Goal: Task Accomplishment & Management: Complete application form

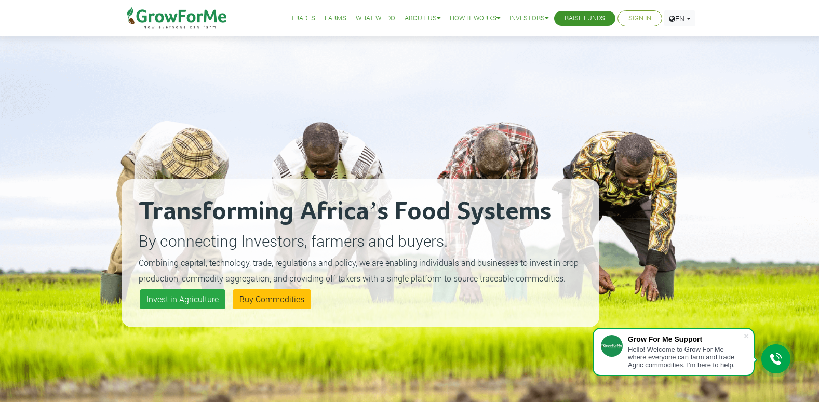
click at [646, 16] on link "Sign In" at bounding box center [639, 18] width 23 height 11
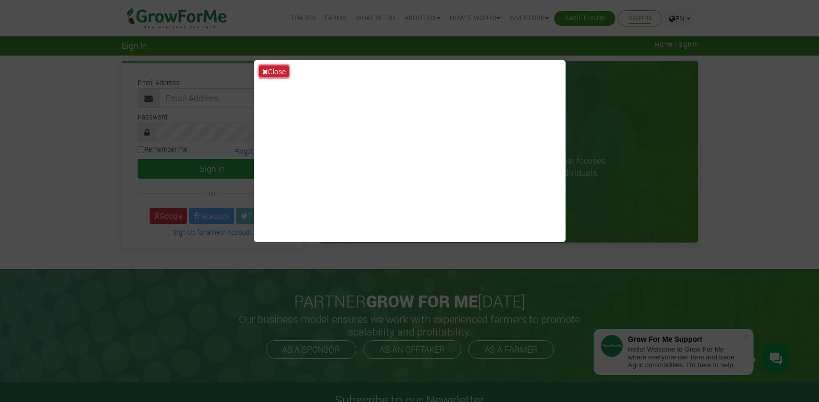
click at [265, 70] on icon at bounding box center [265, 71] width 6 height 7
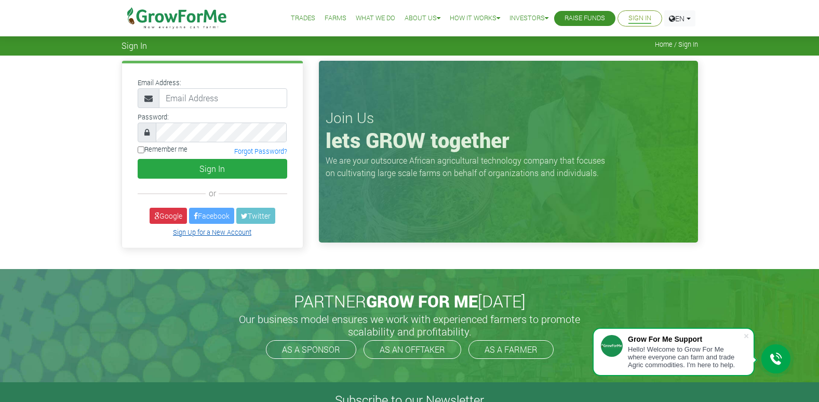
click at [224, 234] on link "Sign Up for a New Account" at bounding box center [212, 232] width 78 height 8
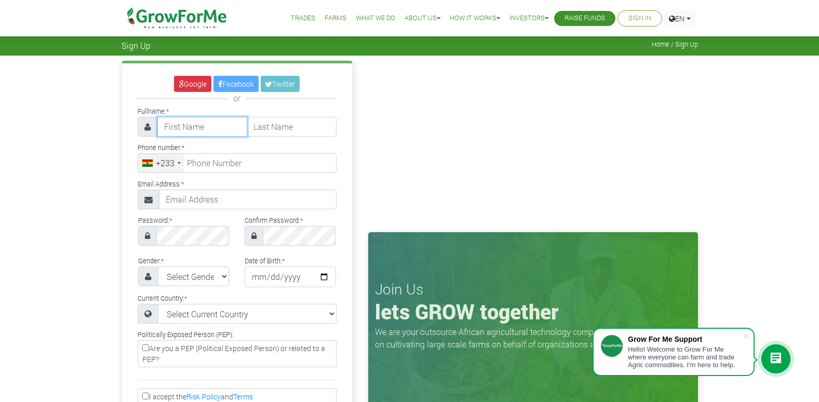
click at [202, 128] on input "text" at bounding box center [202, 127] width 90 height 20
type input "s"
type input "Senyo"
type input "Agbe"
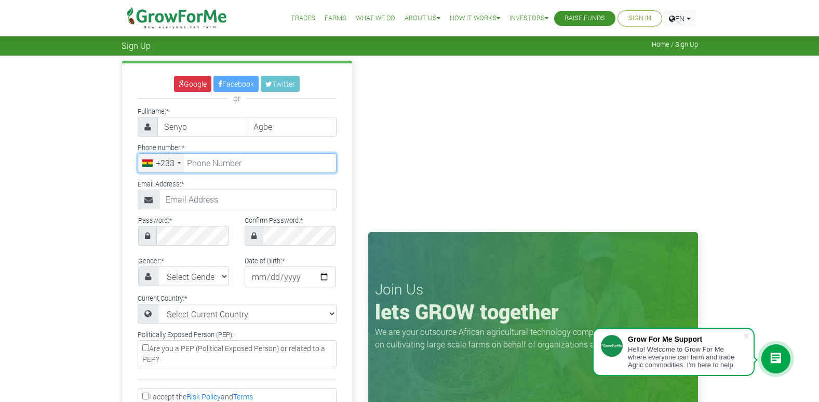
click at [207, 170] on input "tel" at bounding box center [237, 163] width 199 height 20
type input "54 046 9546"
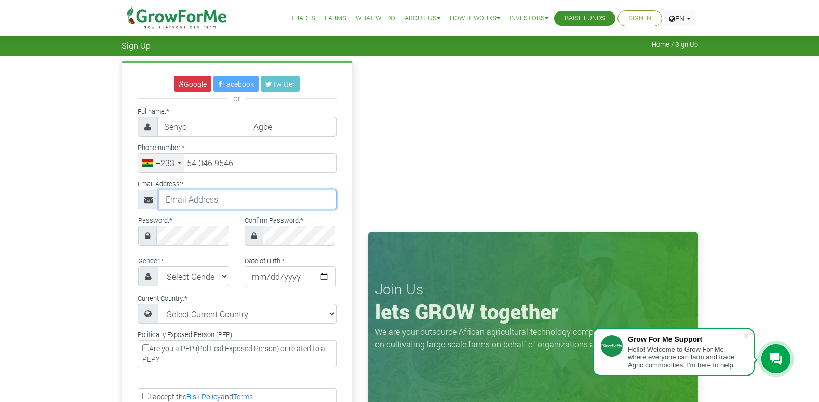
click at [202, 194] on input "text" at bounding box center [248, 200] width 178 height 20
type input "sergi.gonzales567@gmail.com"
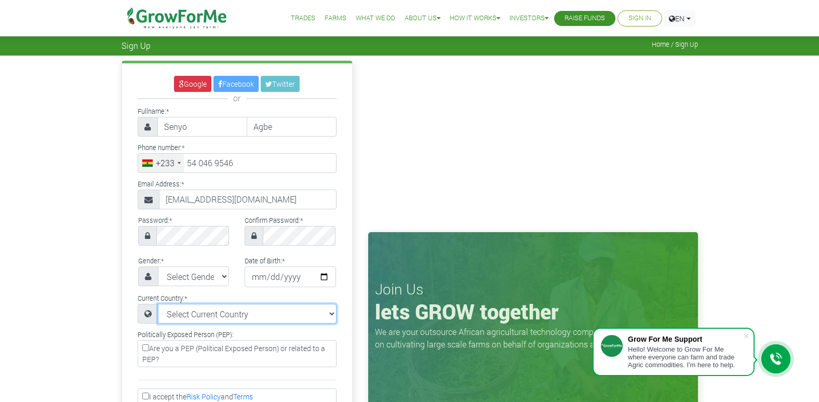
select select "Ghana"
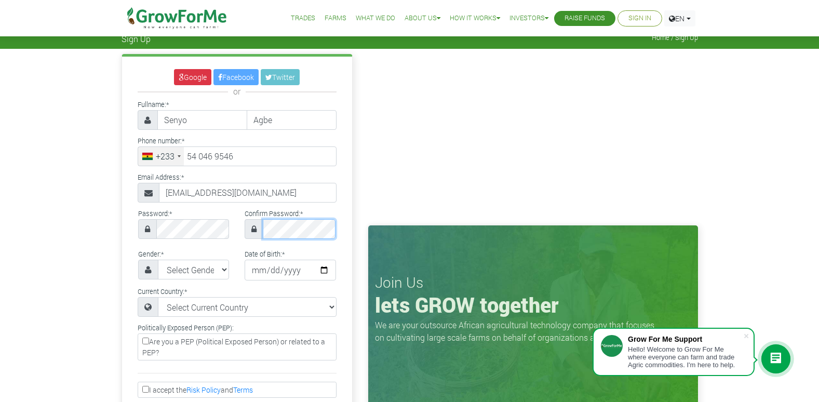
scroll to position [52, 0]
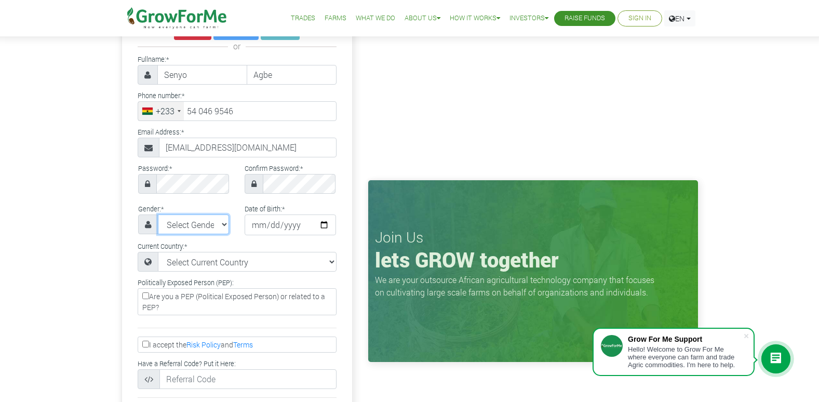
click at [220, 228] on select "Select Gender Female Male" at bounding box center [194, 224] width 72 height 20
select select "[DEMOGRAPHIC_DATA]"
click at [158, 214] on select "Select Gender Female Male" at bounding box center [194, 224] width 72 height 20
click at [319, 224] on input "date" at bounding box center [290, 224] width 91 height 21
type input "[DATE]"
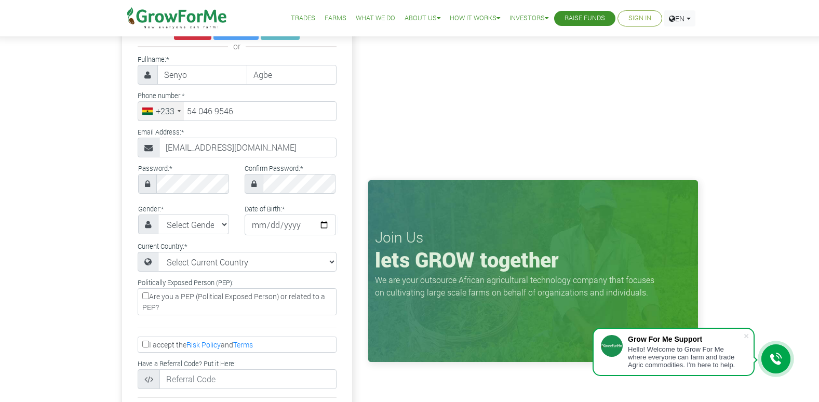
click at [148, 297] on input "Are you a PEP (Political Exposed Person) or related to a PEP?" at bounding box center [145, 295] width 7 height 7
click at [170, 308] on label "Are you a PEP (Political Exposed Person) or related to a PEP?" at bounding box center [237, 301] width 199 height 27
click at [149, 299] on input "Are you a PEP (Political Exposed Person) or related to a PEP?" at bounding box center [145, 295] width 7 height 7
click at [146, 296] on input "Are you a PEP (Political Exposed Person) or related to a PEP?" at bounding box center [145, 295] width 7 height 7
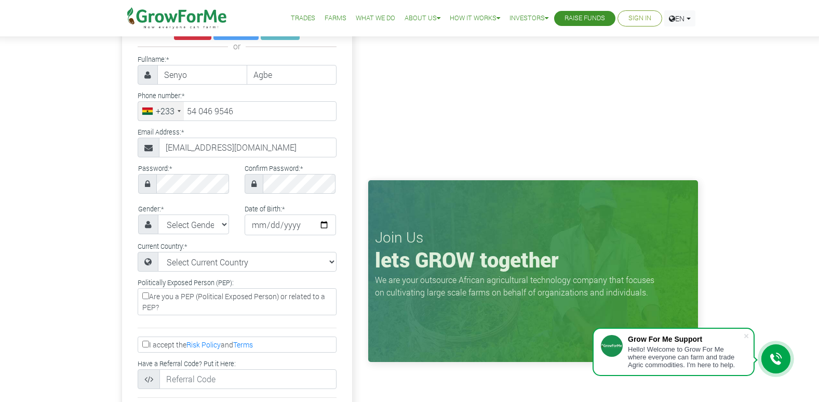
click at [168, 307] on label "Are you a PEP (Political Exposed Person) or related to a PEP?" at bounding box center [237, 301] width 199 height 27
click at [149, 299] on input "Are you a PEP (Political Exposed Person) or related to a PEP?" at bounding box center [145, 295] width 7 height 7
click at [168, 307] on label "Are you a PEP (Political Exposed Person) or related to a PEP?" at bounding box center [237, 301] width 199 height 27
click at [149, 299] on input "Are you a PEP (Political Exposed Person) or related to a PEP?" at bounding box center [145, 295] width 7 height 7
click at [187, 297] on label "Are you a PEP (Political Exposed Person) or related to a PEP?" at bounding box center [237, 301] width 199 height 27
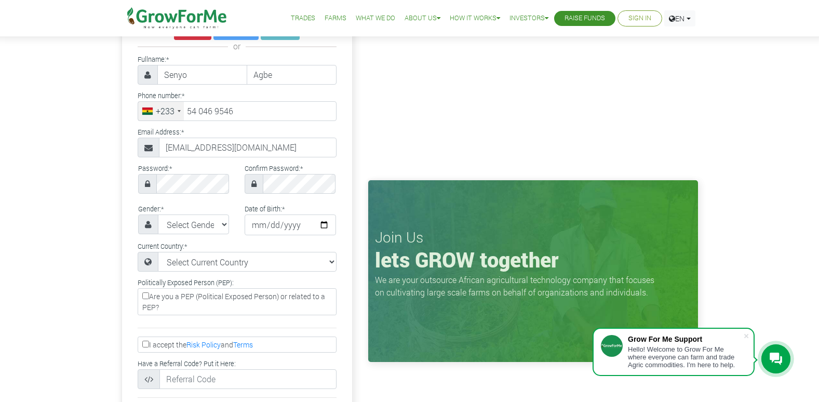
click at [149, 297] on input "Are you a PEP (Political Exposed Person) or related to a PEP?" at bounding box center [145, 295] width 7 height 7
click at [187, 297] on label "Are you a PEP (Political Exposed Person) or related to a PEP?" at bounding box center [237, 301] width 199 height 27
click at [149, 297] on input "Are you a PEP (Political Exposed Person) or related to a PEP?" at bounding box center [145, 295] width 7 height 7
drag, startPoint x: 187, startPoint y: 297, endPoint x: 183, endPoint y: 313, distance: 16.0
click at [183, 313] on label "Are you a PEP (Political Exposed Person) or related to a PEP?" at bounding box center [237, 301] width 199 height 27
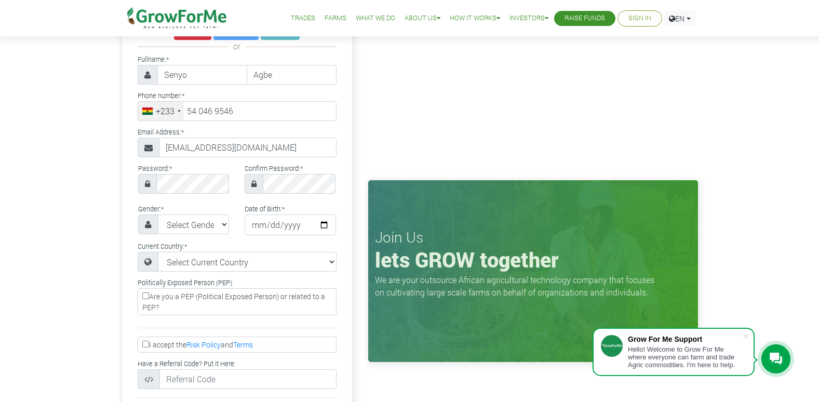
click at [149, 299] on input "Are you a PEP (Political Exposed Person) or related to a PEP?" at bounding box center [145, 295] width 7 height 7
click at [148, 296] on input "Are you a PEP (Political Exposed Person) or related to a PEP?" at bounding box center [145, 295] width 7 height 7
checkbox input "false"
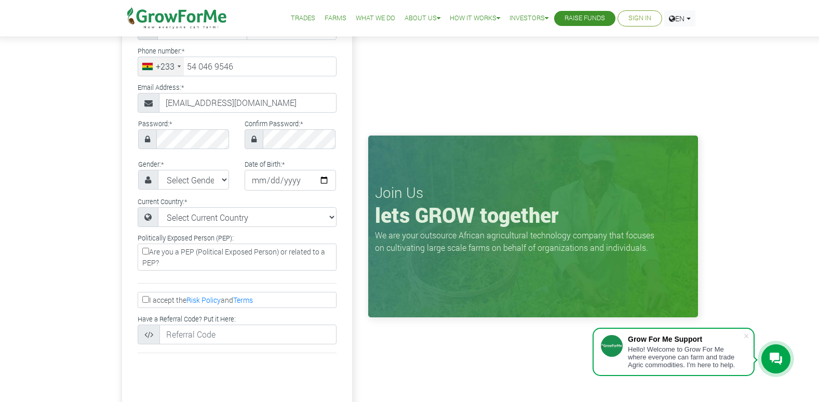
scroll to position [156, 0]
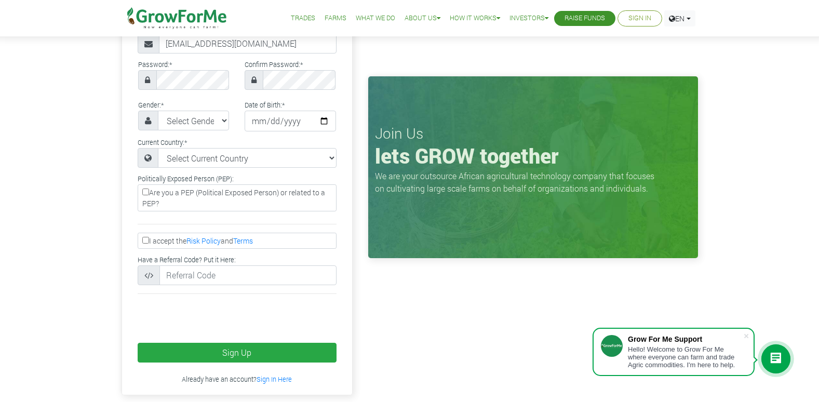
click at [146, 243] on input "I accept the Risk Policy and Terms" at bounding box center [145, 240] width 7 height 7
checkbox input "true"
click at [221, 276] on input "text" at bounding box center [247, 275] width 177 height 20
type input "7"
type input "194588"
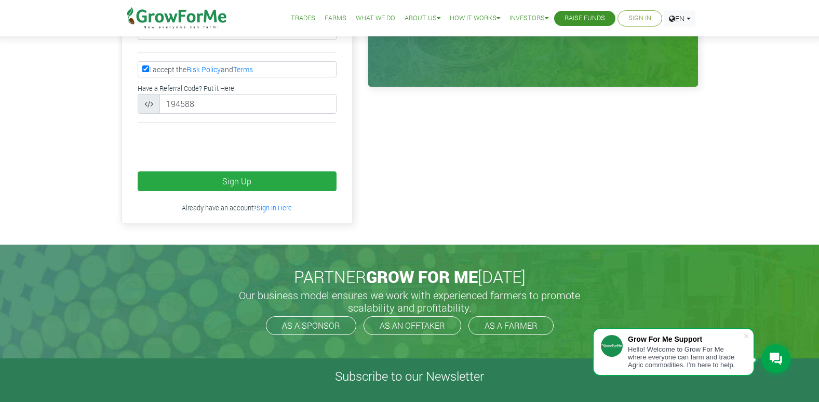
scroll to position [312, 0]
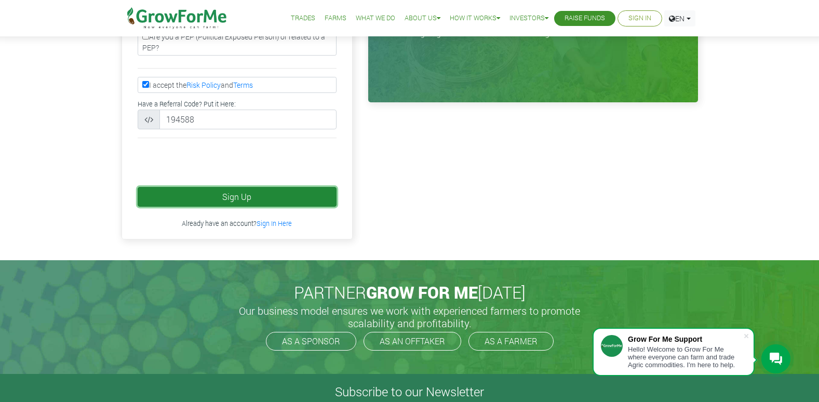
click at [252, 193] on button "Sign Up" at bounding box center [237, 197] width 199 height 20
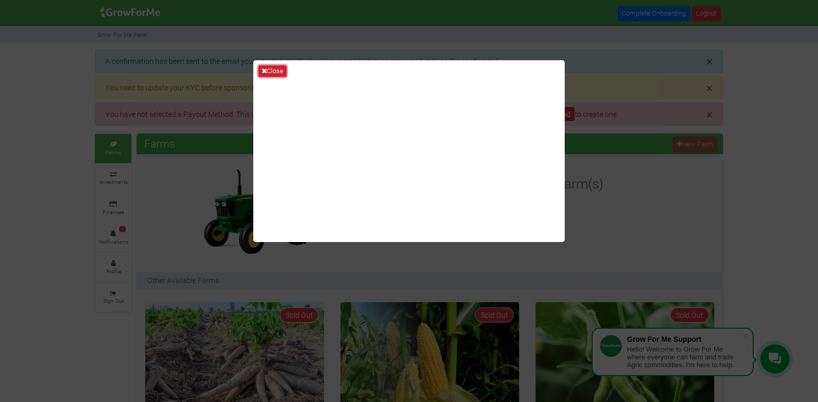
click at [264, 72] on icon at bounding box center [264, 71] width 5 height 7
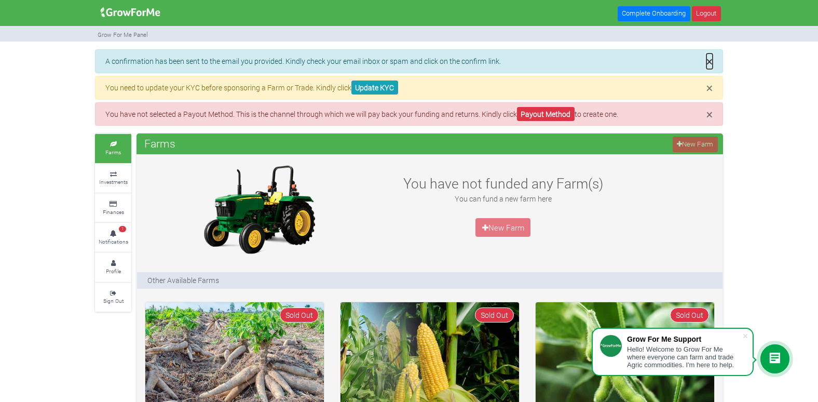
click at [710, 56] on span "×" at bounding box center [710, 61] width 6 height 16
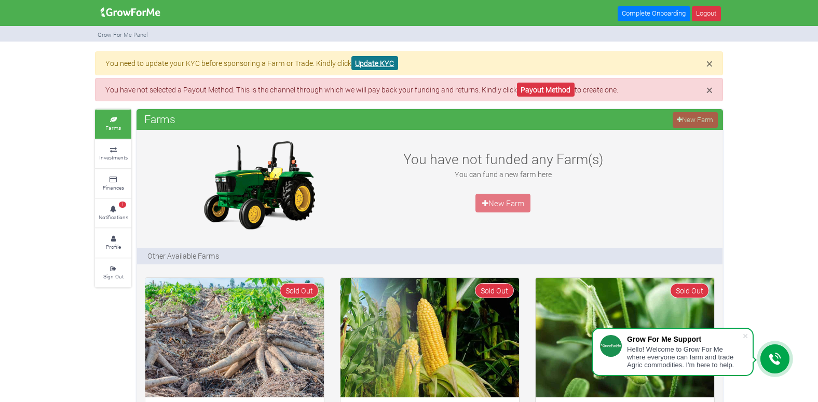
click at [393, 61] on link "Update KYC" at bounding box center [375, 63] width 47 height 14
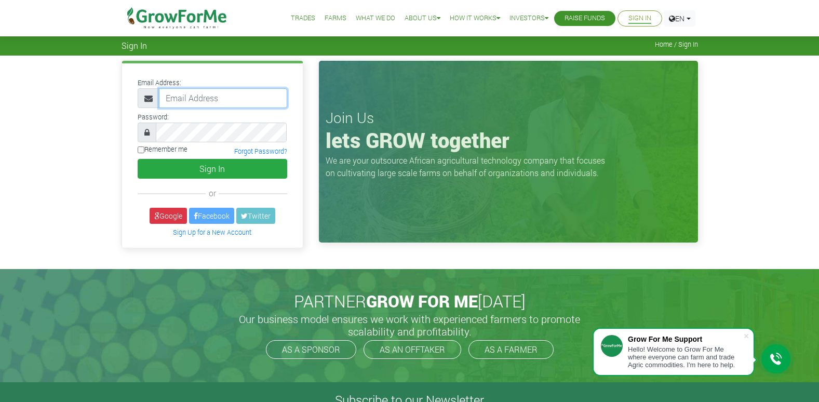
click at [213, 101] on input "email" at bounding box center [223, 98] width 128 height 20
type input "sergi.gonzales567@gmail.com"
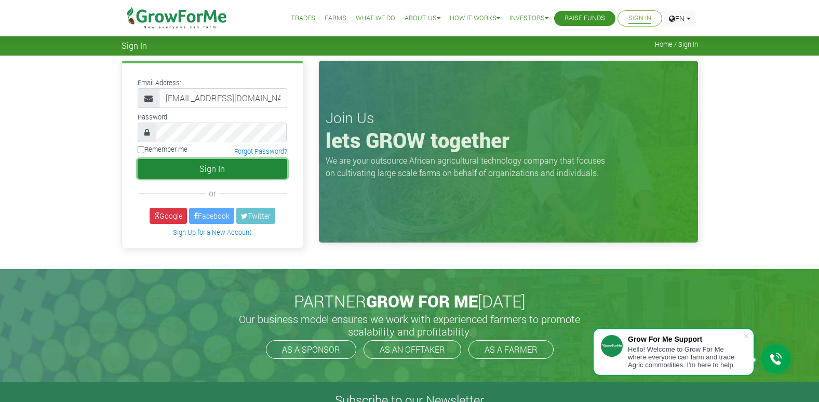
click at [196, 166] on button "Sign In" at bounding box center [213, 169] width 150 height 20
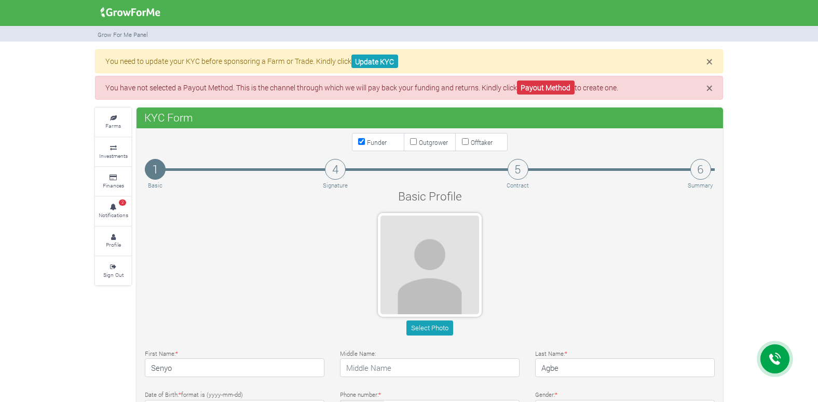
type input "54 046 9546"
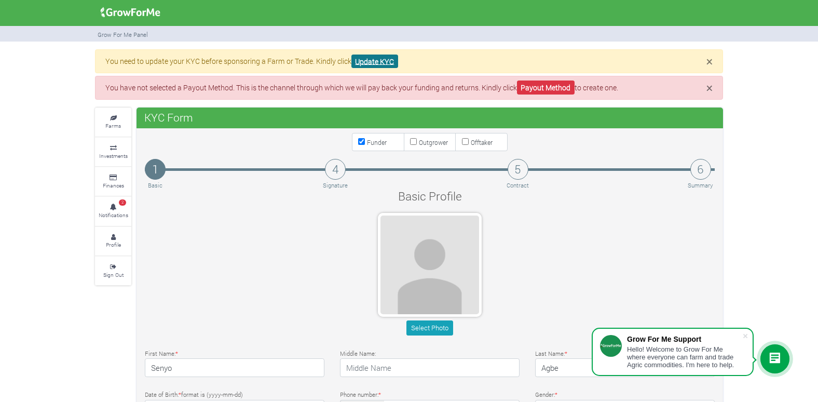
click at [374, 60] on link "Update KYC" at bounding box center [375, 62] width 47 height 14
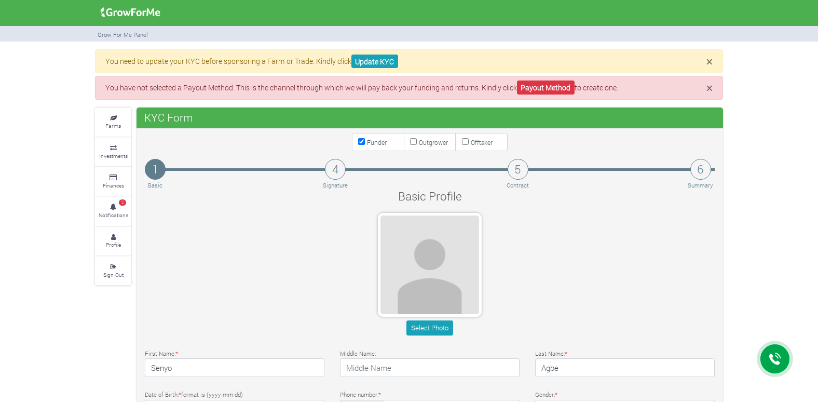
type input "54 046 9546"
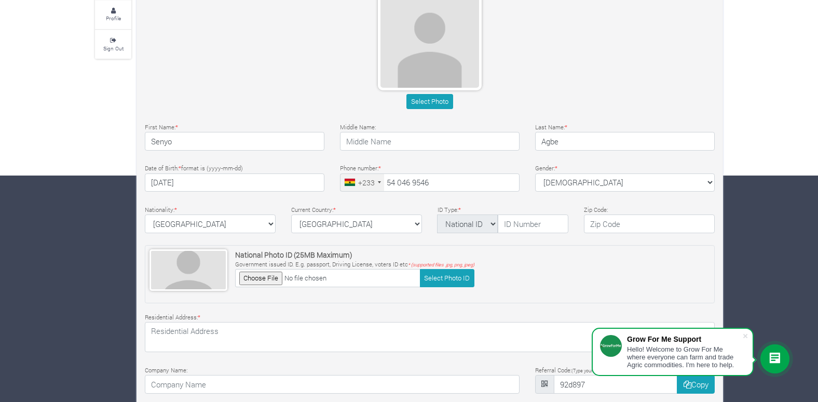
scroll to position [208, 0]
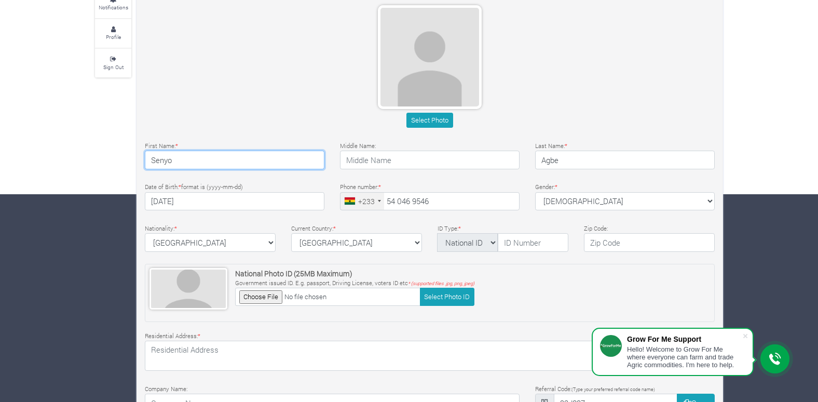
click at [190, 166] on input "Senyo" at bounding box center [235, 160] width 180 height 19
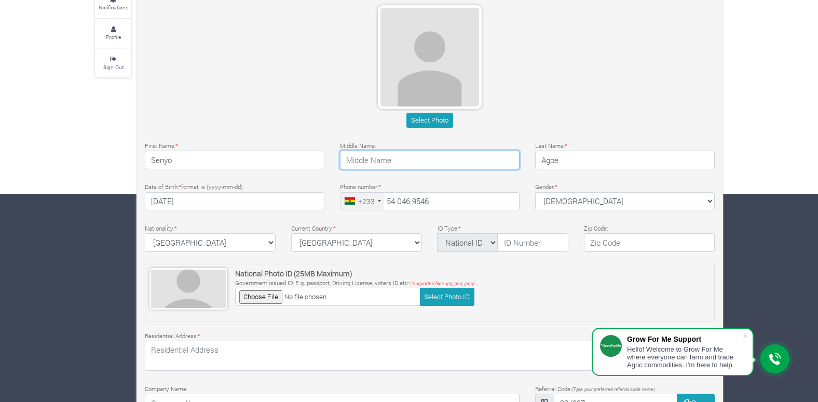
click at [421, 154] on input "text" at bounding box center [430, 160] width 180 height 19
type input "[PERSON_NAME]"
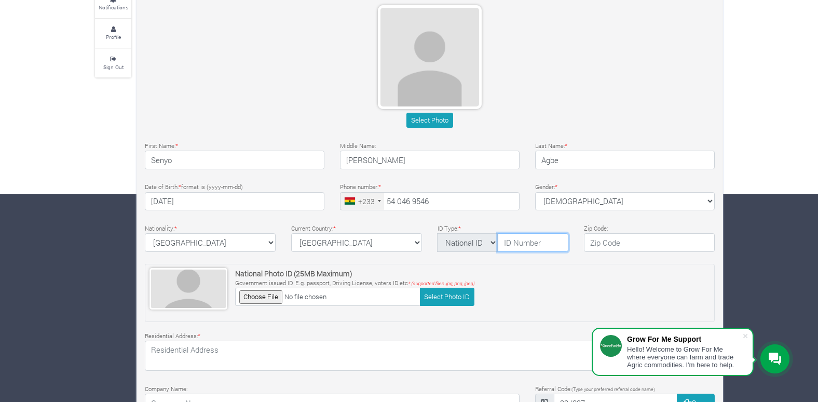
click at [538, 239] on input "text" at bounding box center [533, 242] width 71 height 19
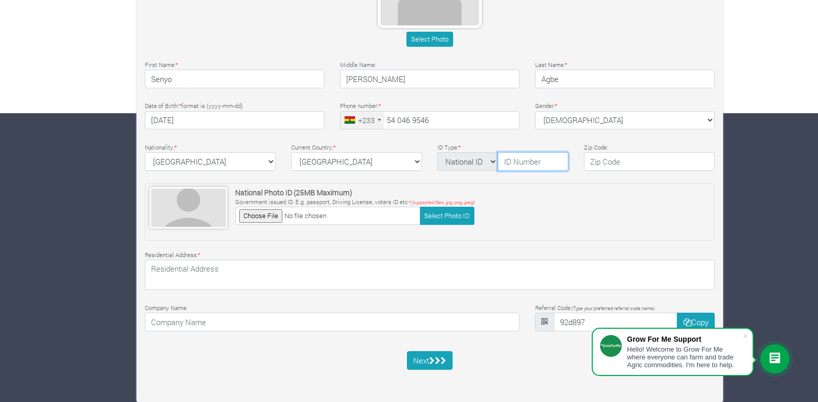
scroll to position [0, 0]
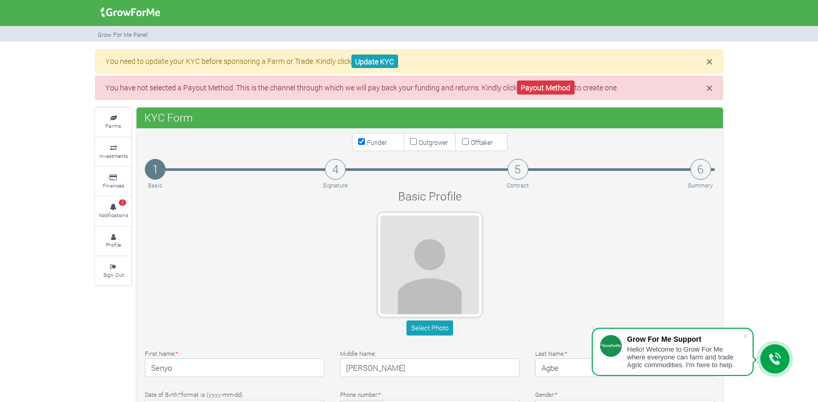
click at [714, 63] on div "× You need to update your KYC before sponsoring a Farm or Trade. Kindly click U…" at bounding box center [409, 61] width 628 height 24
click at [705, 59] on p "You need to update your KYC before sponsoring a Farm or Trade. Kindly click Upd…" at bounding box center [409, 61] width 608 height 11
click at [711, 65] on span "×" at bounding box center [710, 61] width 6 height 16
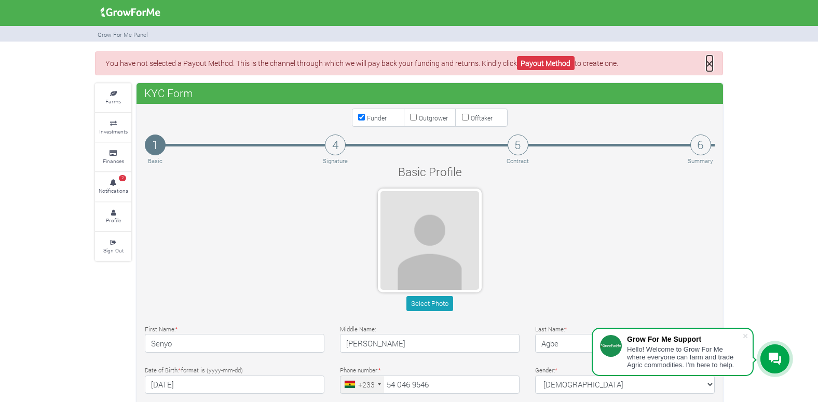
click at [710, 69] on span "×" at bounding box center [710, 64] width 6 height 16
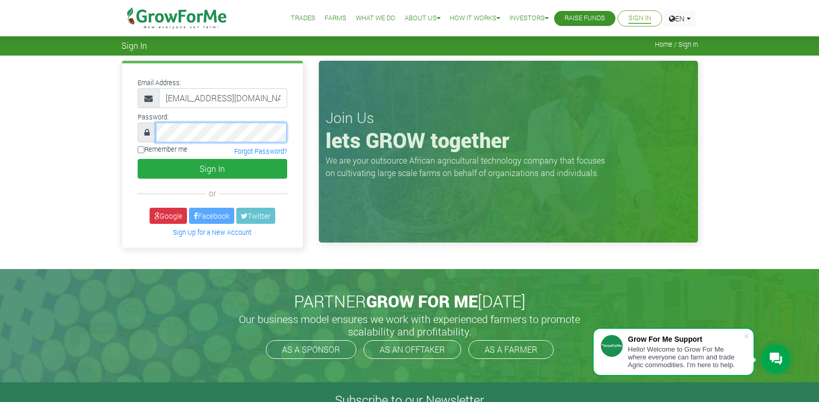
click at [138, 159] on button "Sign In" at bounding box center [213, 169] width 150 height 20
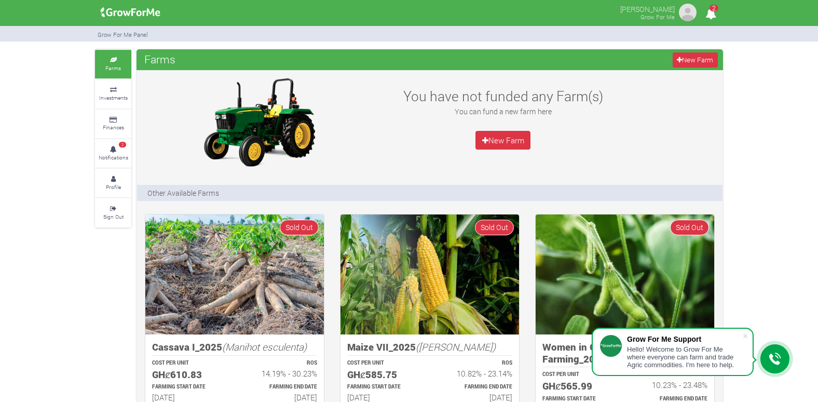
click at [717, 18] on icon "2" at bounding box center [711, 13] width 20 height 23
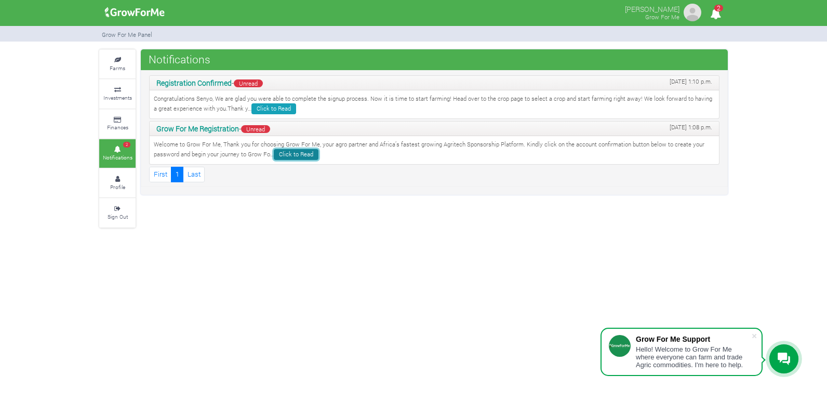
click at [298, 157] on link "Click to Read" at bounding box center [296, 154] width 45 height 11
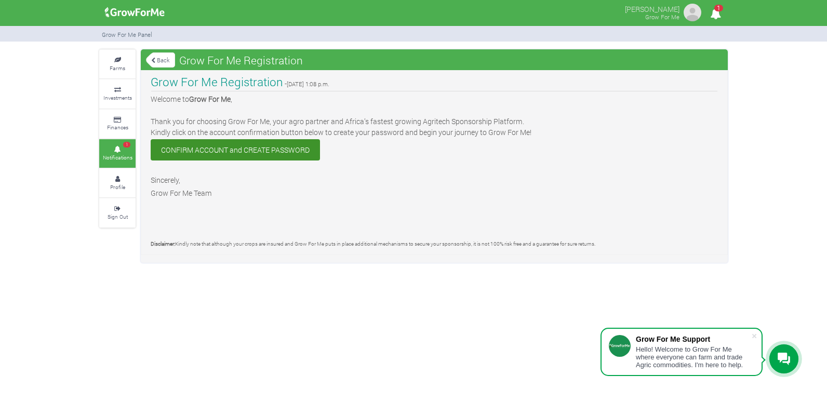
click at [162, 65] on link "Back" at bounding box center [160, 59] width 29 height 17
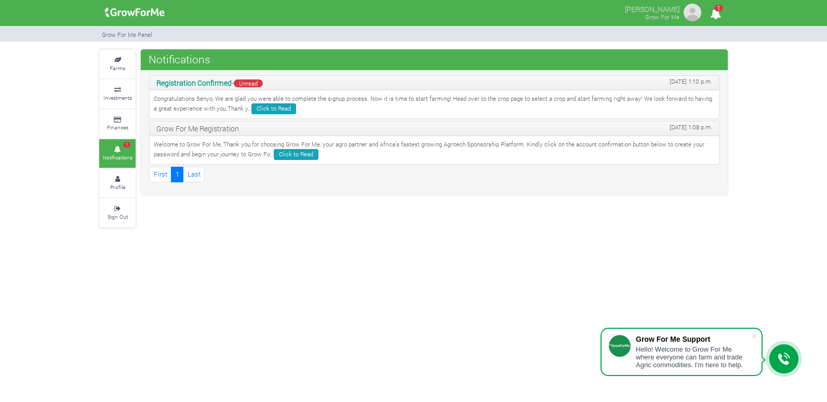
click at [262, 99] on p "Congratulations Senyo, We are glad you were able to complete the signup process…" at bounding box center [434, 105] width 561 height 20
click at [265, 106] on link "Click to Read" at bounding box center [273, 108] width 45 height 11
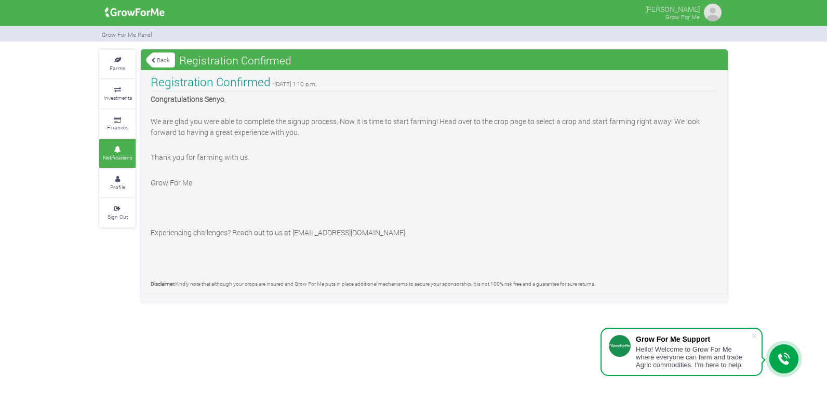
click at [160, 62] on link "Back" at bounding box center [160, 59] width 29 height 17
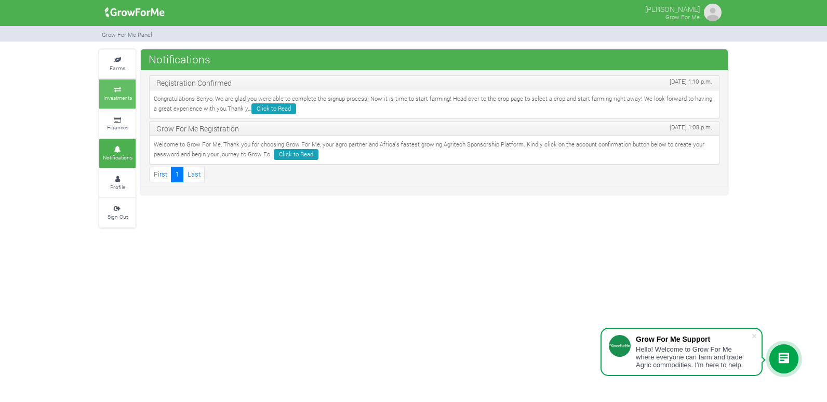
click at [133, 101] on link "Investments" at bounding box center [117, 93] width 36 height 29
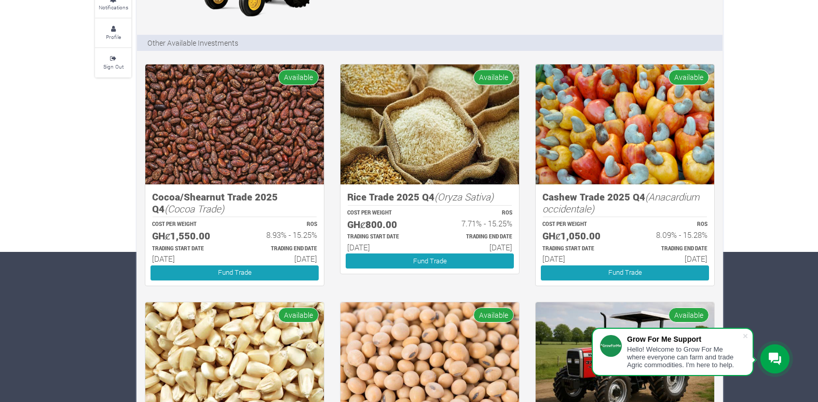
scroll to position [208, 0]
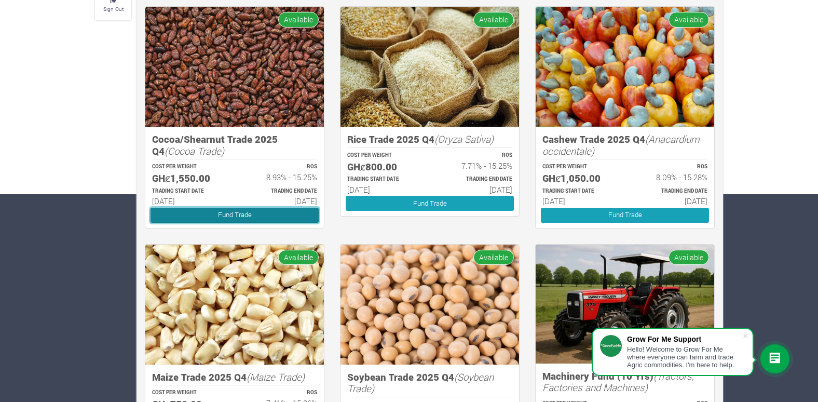
click at [194, 212] on link "Fund Trade" at bounding box center [235, 215] width 168 height 15
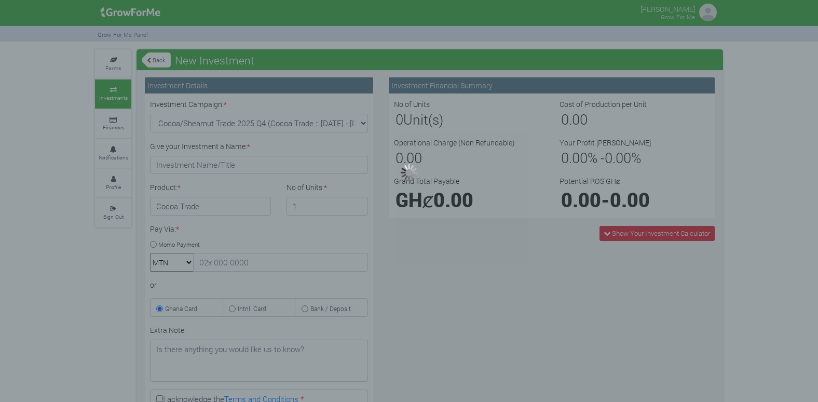
type input "1"
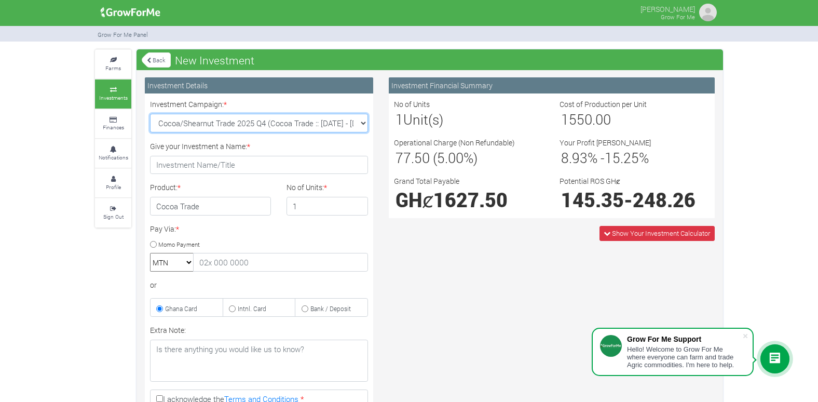
click at [321, 117] on select "Cocoa/Shearnut Trade 2025 Q4 (Cocoa Trade :: 01st Oct 2025 - 31st Mar 2026) Mai…" at bounding box center [259, 123] width 218 height 19
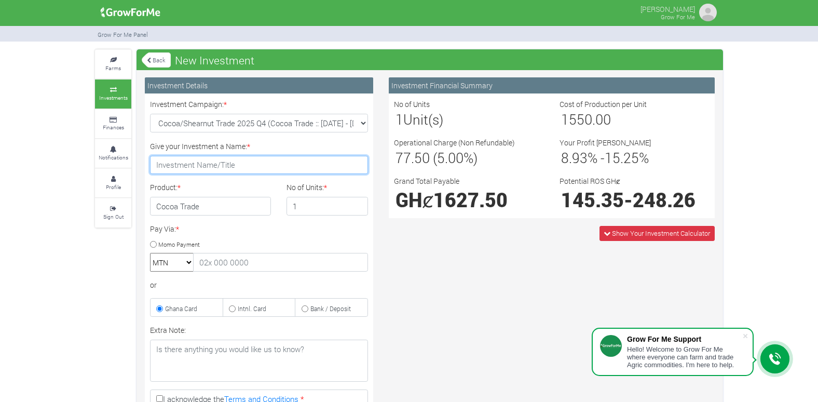
click at [251, 158] on input "Give your Investment a Name: *" at bounding box center [259, 165] width 218 height 19
click at [224, 208] on h4 "Cocoa Trade" at bounding box center [210, 206] width 121 height 19
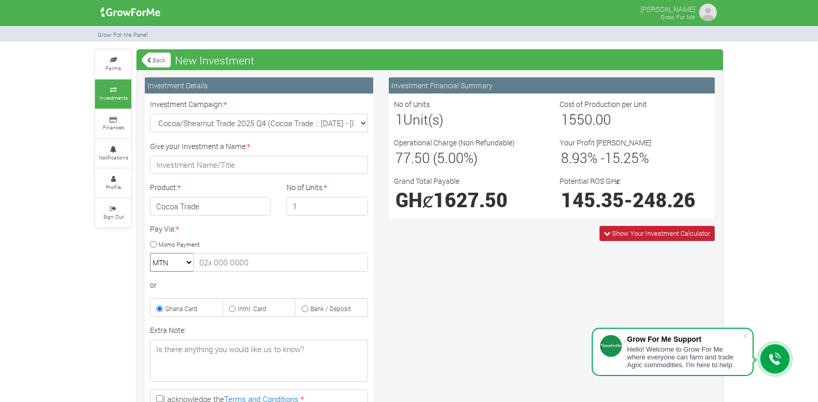
click at [665, 234] on span "Show Your Investment Calculator" at bounding box center [661, 233] width 98 height 9
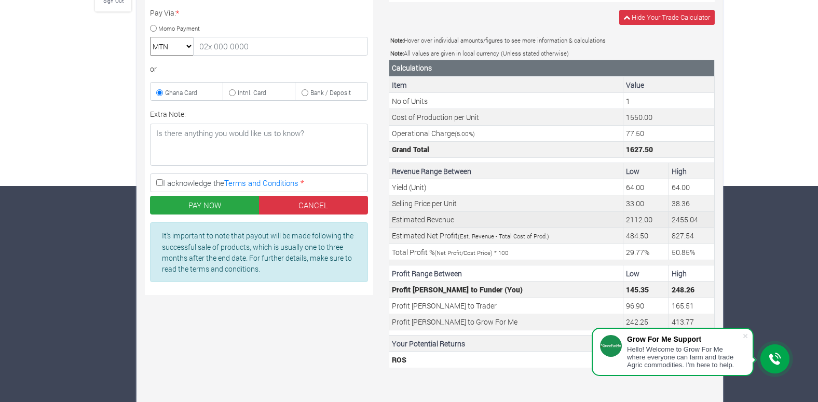
scroll to position [218, 0]
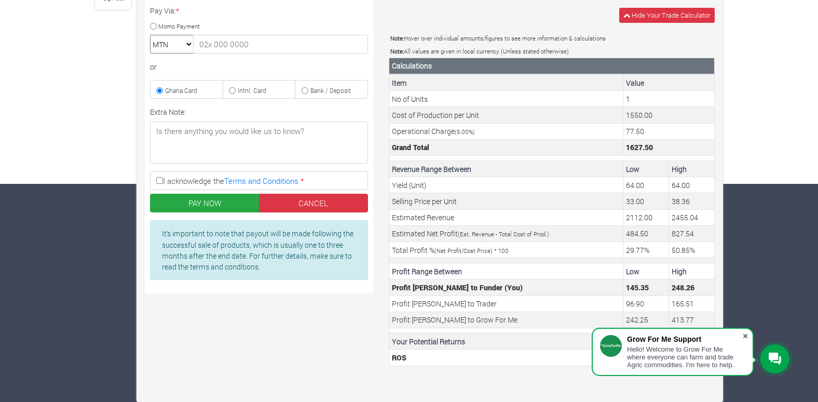
click at [748, 338] on span at bounding box center [746, 336] width 10 height 10
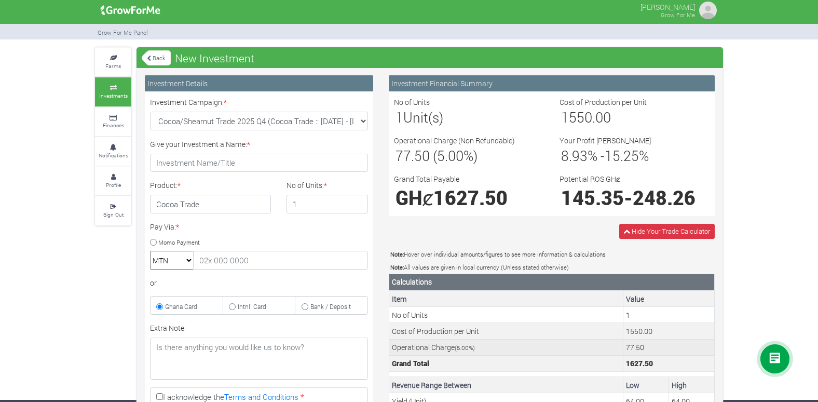
scroll to position [0, 0]
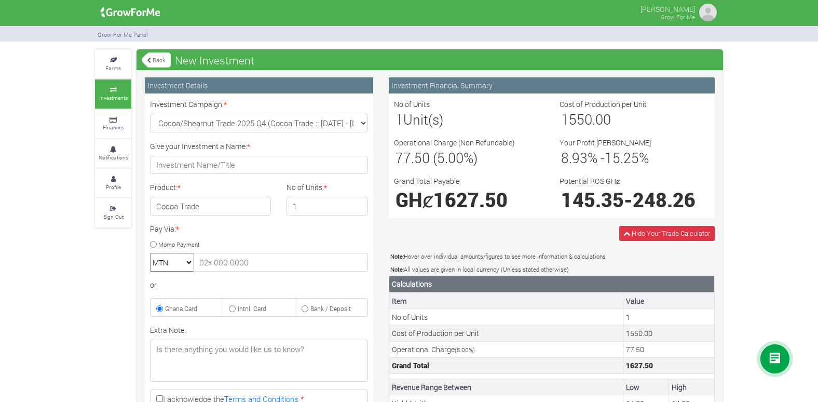
click at [160, 57] on link "Back" at bounding box center [156, 59] width 29 height 17
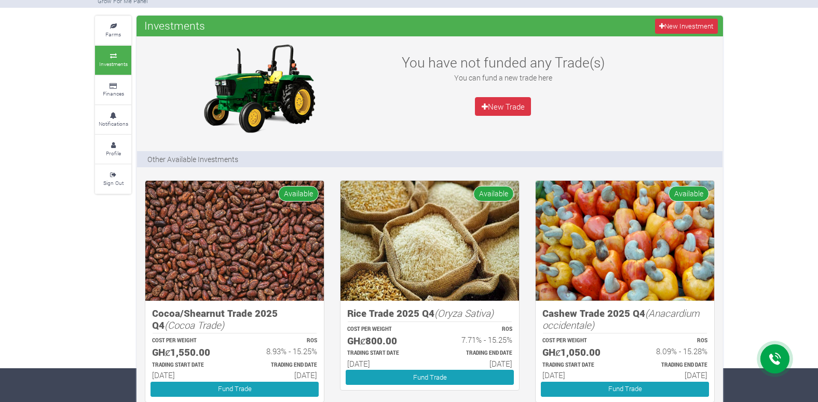
scroll to position [52, 0]
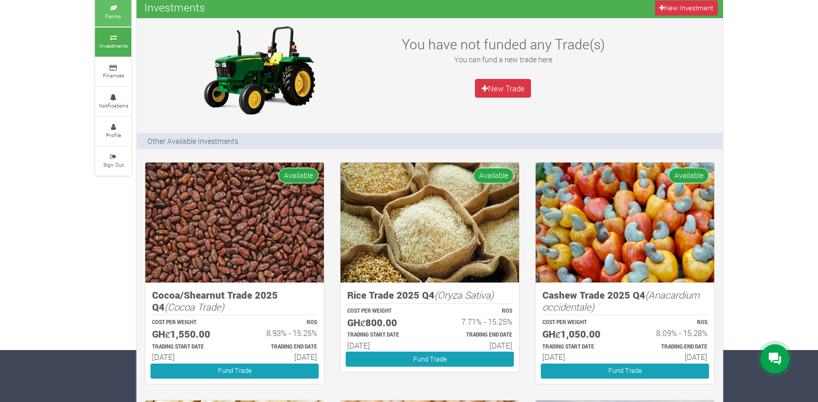
click at [122, 17] on link "Farms" at bounding box center [113, 12] width 36 height 29
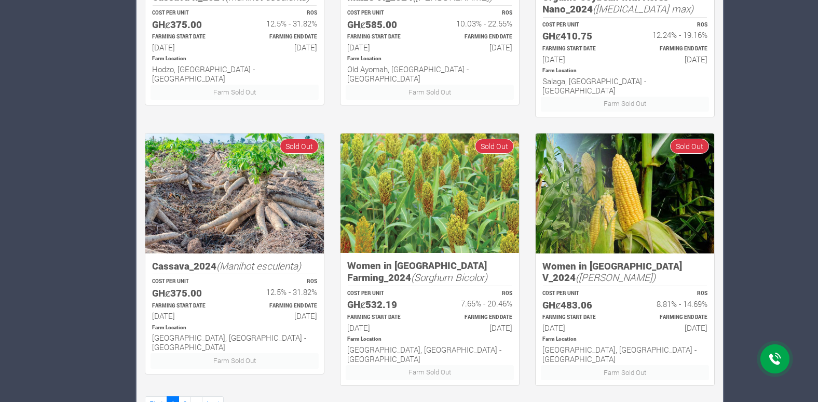
scroll to position [623, 0]
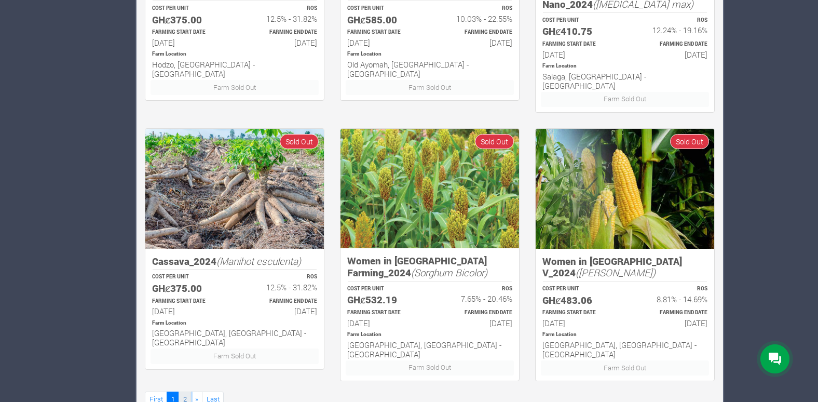
click at [182, 392] on link "2" at bounding box center [185, 399] width 12 height 15
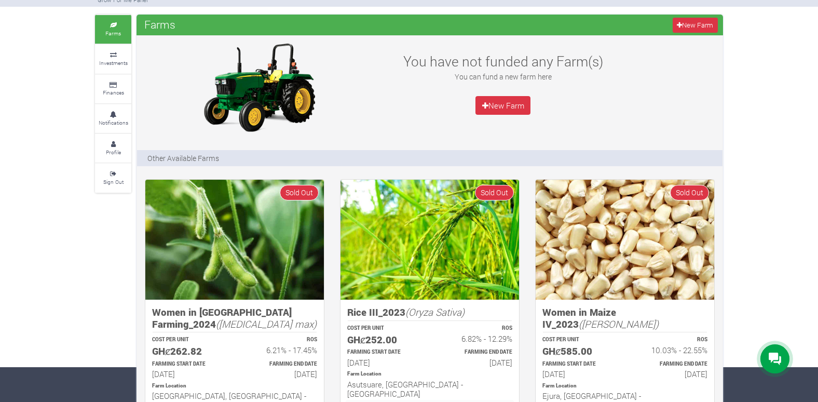
scroll to position [52, 0]
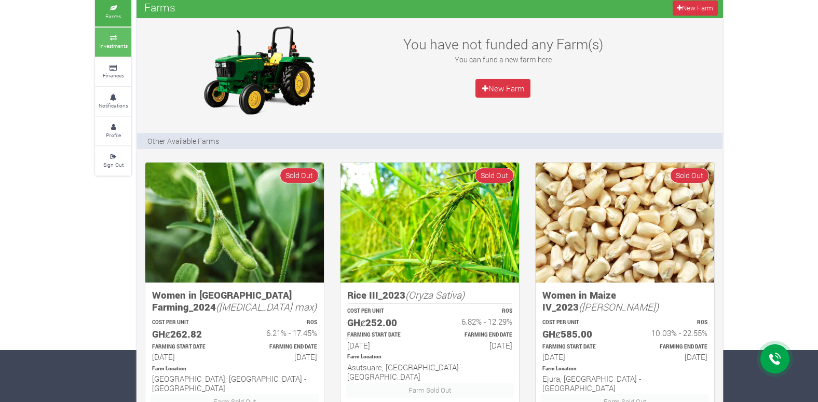
click at [105, 39] on icon at bounding box center [113, 37] width 31 height 5
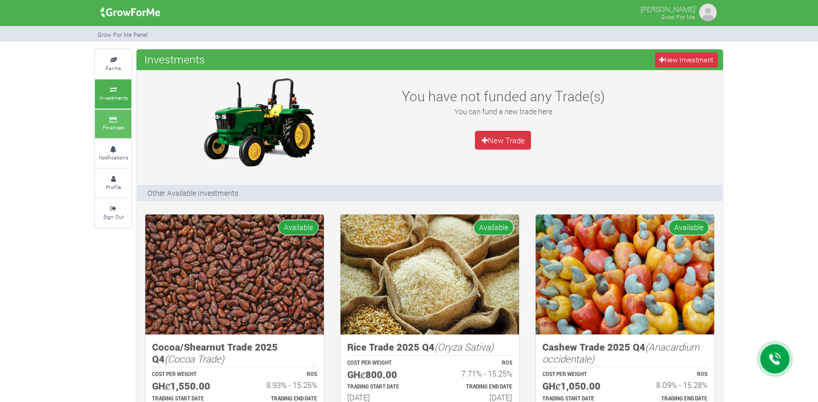
click at [102, 127] on link "Finances" at bounding box center [113, 124] width 36 height 29
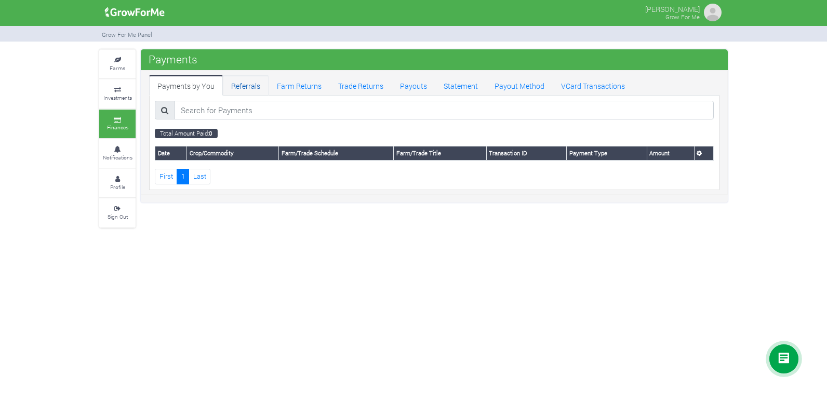
click at [240, 85] on link "Referrals" at bounding box center [246, 85] width 46 height 21
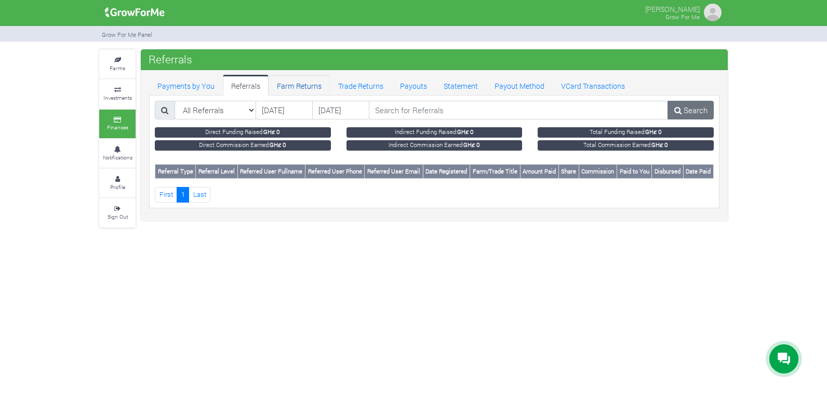
click at [299, 86] on link "Farm Returns" at bounding box center [298, 85] width 61 height 21
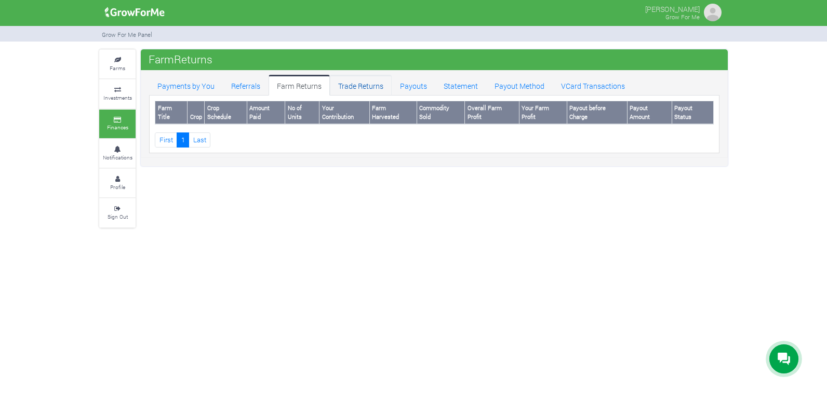
click at [355, 84] on link "Trade Returns" at bounding box center [361, 85] width 62 height 21
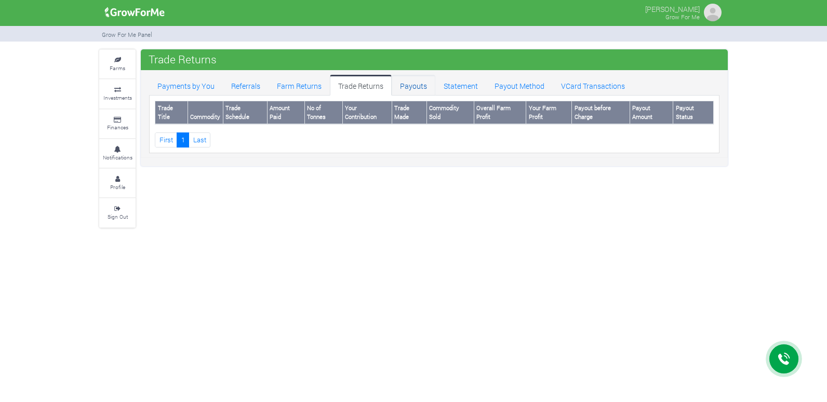
click at [406, 87] on link "Payouts" at bounding box center [414, 85] width 44 height 21
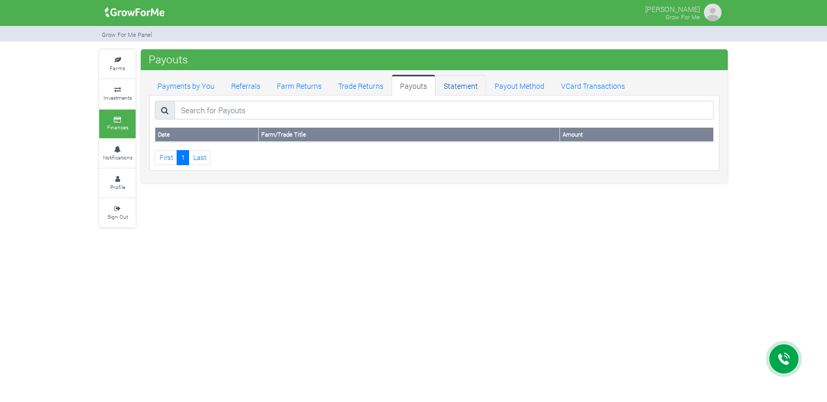
click at [452, 84] on link "Statement" at bounding box center [460, 85] width 51 height 21
click at [519, 83] on link "Payout Method" at bounding box center [519, 85] width 66 height 21
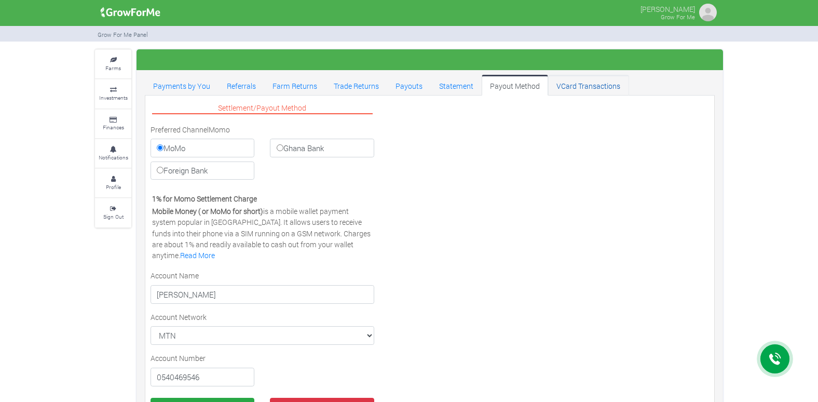
click at [583, 93] on link "VCard Transactions" at bounding box center [588, 85] width 80 height 21
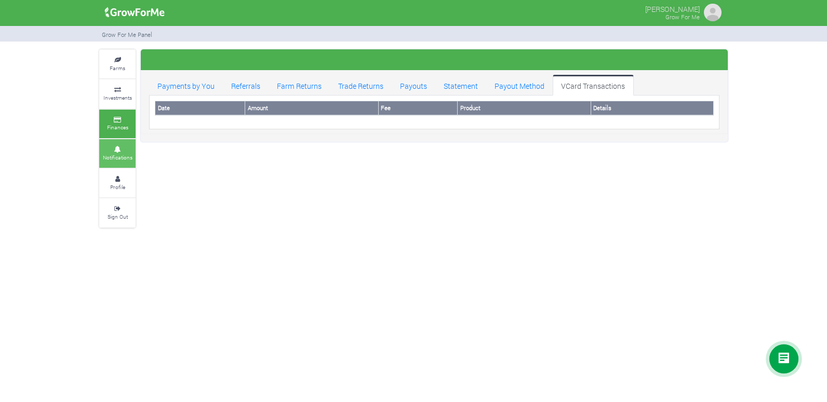
click at [118, 152] on link "Notifications" at bounding box center [117, 153] width 36 height 29
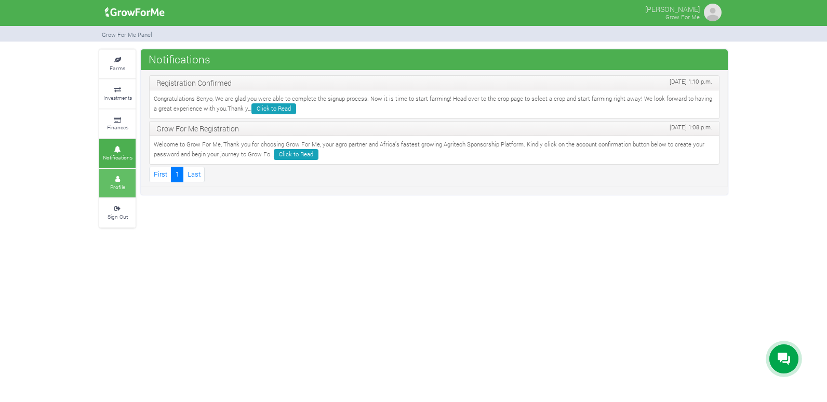
click at [119, 185] on small "Profile" at bounding box center [117, 186] width 15 height 7
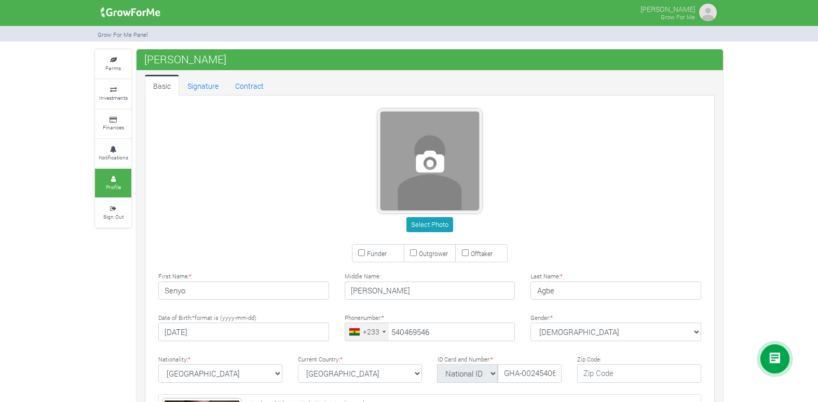
type input "54 046 9546"
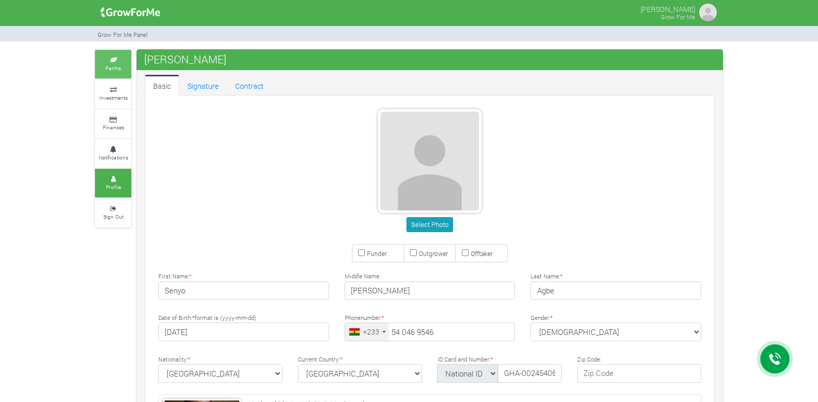
click at [114, 56] on link "Farms" at bounding box center [113, 64] width 36 height 29
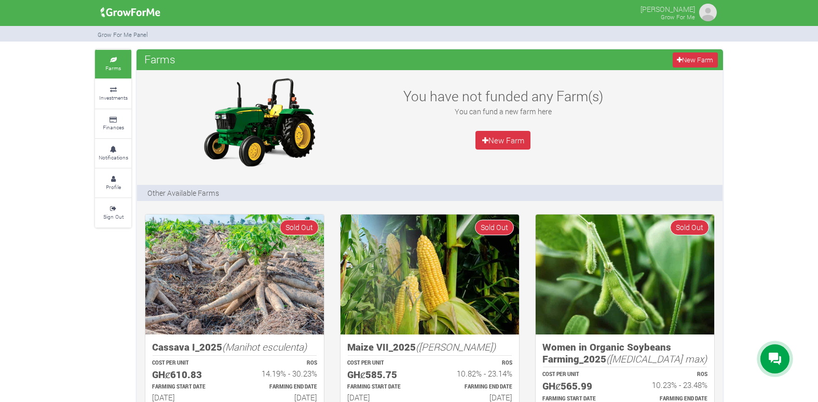
click at [703, 13] on img at bounding box center [708, 12] width 21 height 21
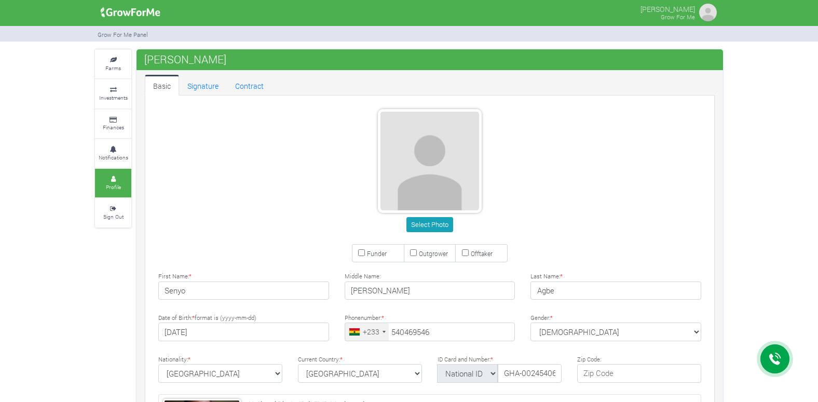
type input "54 046 9546"
click at [103, 55] on link "Farms" at bounding box center [113, 64] width 36 height 29
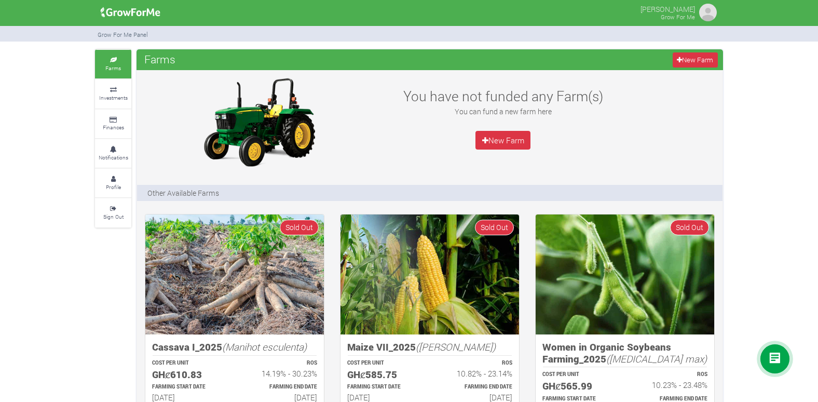
click at [102, 93] on link "Investments" at bounding box center [113, 93] width 36 height 29
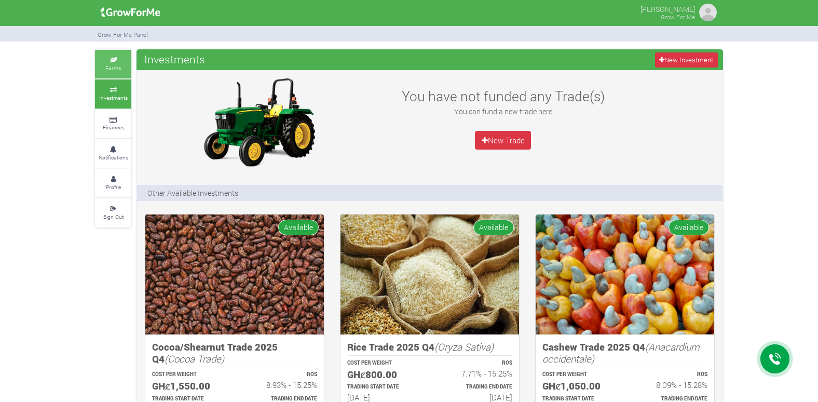
click at [113, 61] on icon at bounding box center [113, 60] width 31 height 5
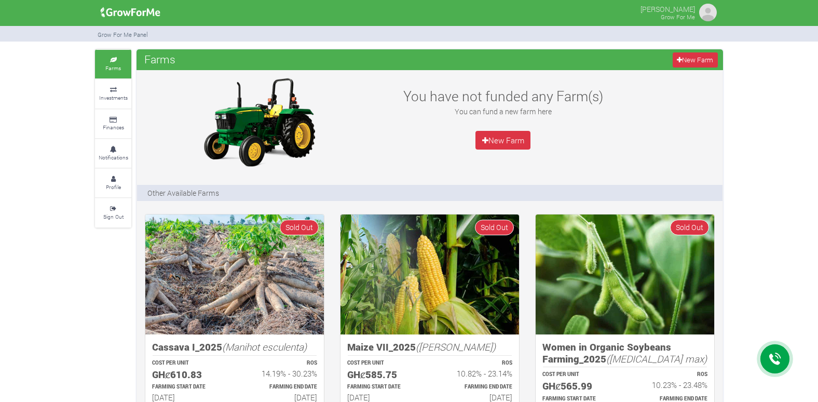
click at [130, 97] on link "Investments" at bounding box center [113, 93] width 36 height 29
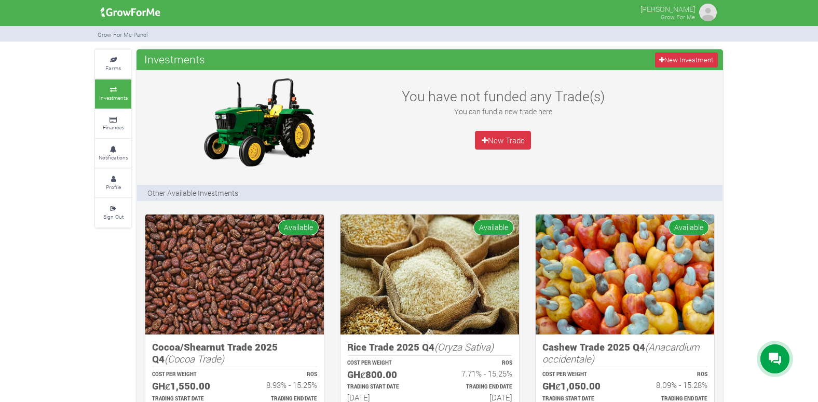
click at [142, 10] on img at bounding box center [130, 12] width 67 height 21
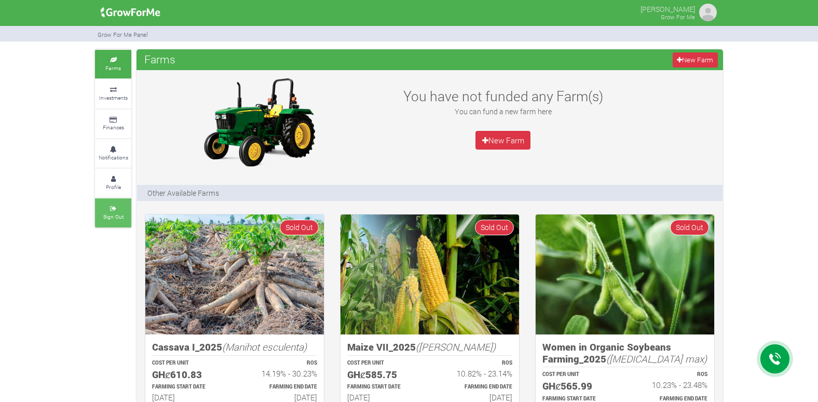
click at [125, 222] on link "Sign Out" at bounding box center [113, 212] width 36 height 29
